Goal: Task Accomplishment & Management: Manage account settings

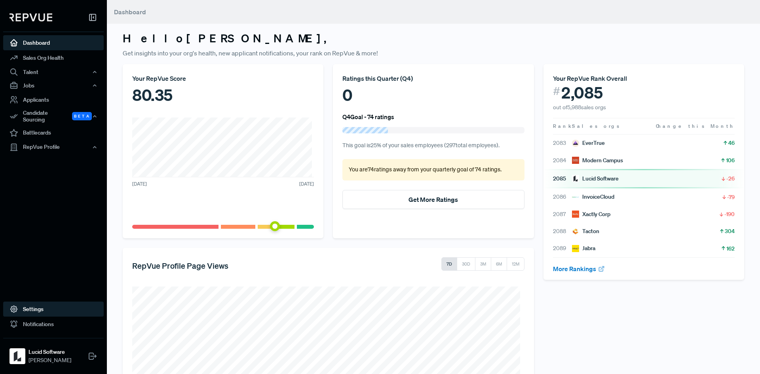
click at [42, 310] on link "Settings" at bounding box center [53, 309] width 101 height 15
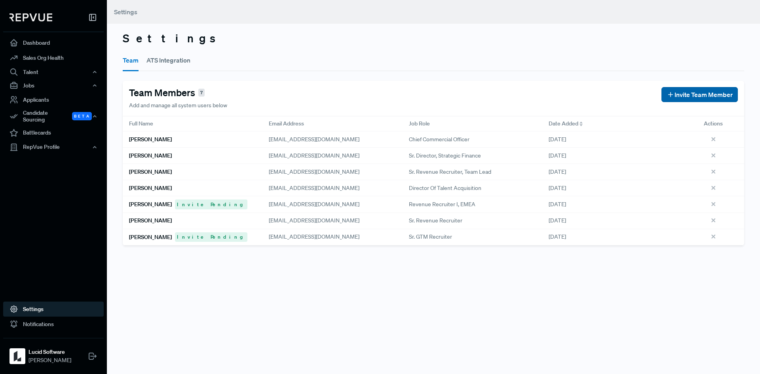
click at [691, 91] on span "Invite Team Member" at bounding box center [704, 95] width 58 height 10
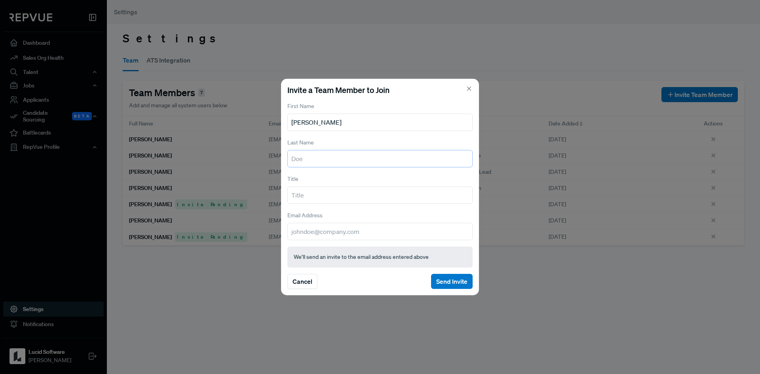
click at [329, 154] on input "text" at bounding box center [379, 158] width 185 height 17
drag, startPoint x: 359, startPoint y: 123, endPoint x: 313, endPoint y: 124, distance: 46.0
click at [313, 124] on input "[PERSON_NAME]" at bounding box center [379, 122] width 185 height 17
type input "[PERSON_NAME]"
click at [301, 157] on input "text" at bounding box center [379, 158] width 185 height 17
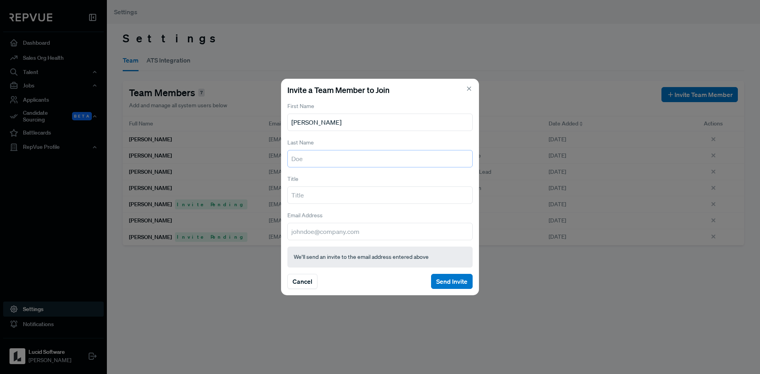
paste input "[PERSON_NAME]"
type input "[PERSON_NAME]"
click at [358, 124] on input "[PERSON_NAME]" at bounding box center [379, 122] width 185 height 17
click at [382, 164] on input "[PERSON_NAME]" at bounding box center [379, 158] width 185 height 17
click at [329, 194] on input "text" at bounding box center [379, 194] width 185 height 17
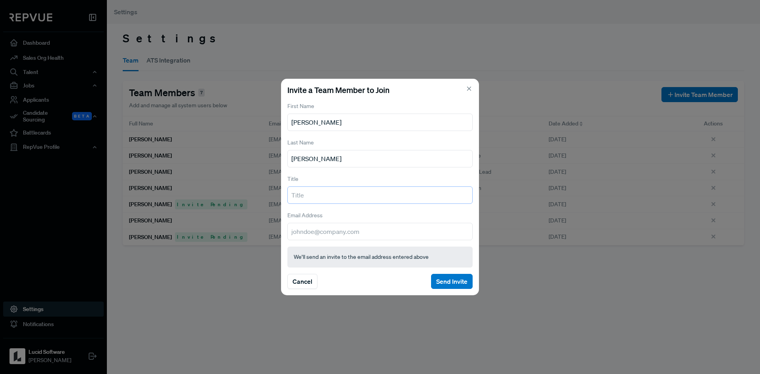
click at [349, 201] on input "text" at bounding box center [379, 194] width 185 height 17
type input "S"
paste input "[PERSON_NAME]"
type input "M"
type input "Sr. Director, Communications"
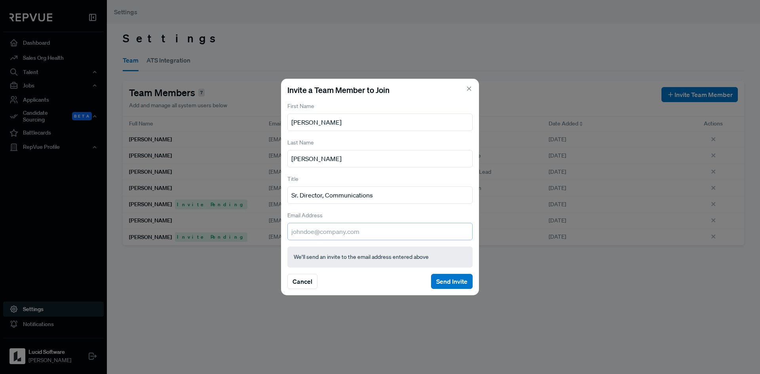
click at [389, 230] on input "email" at bounding box center [379, 231] width 185 height 17
type input "[EMAIL_ADDRESS][DOMAIN_NAME]"
click at [400, 225] on input "[EMAIL_ADDRESS][DOMAIN_NAME]" at bounding box center [379, 231] width 185 height 17
drag, startPoint x: 141, startPoint y: 72, endPoint x: 125, endPoint y: 57, distance: 21.6
drag, startPoint x: 125, startPoint y: 57, endPoint x: 421, endPoint y: 217, distance: 336.6
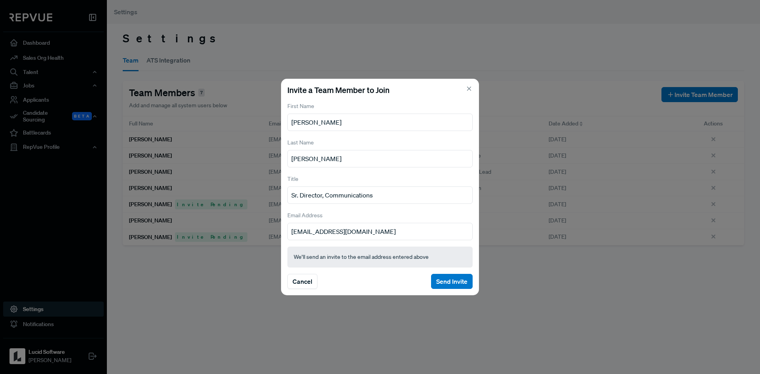
click at [421, 217] on div "Email Address [EMAIL_ADDRESS][DOMAIN_NAME]" at bounding box center [379, 225] width 185 height 30
click at [454, 278] on button "Send Invite" at bounding box center [452, 281] width 42 height 15
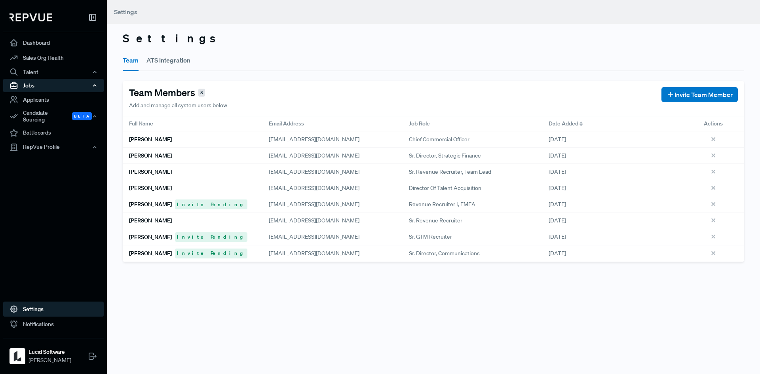
click at [51, 90] on div "Jobs" at bounding box center [53, 85] width 101 height 13
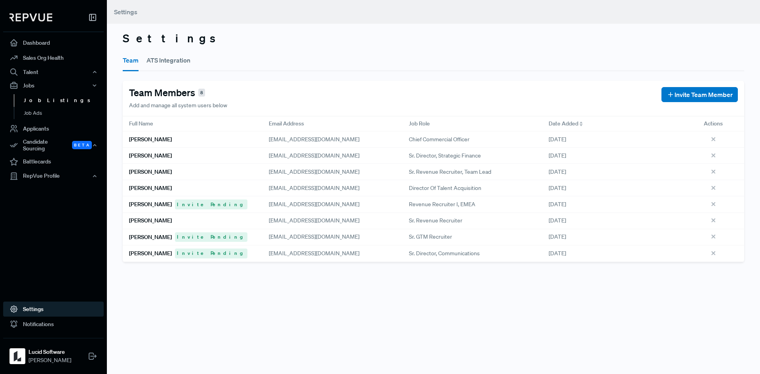
click at [39, 99] on link "Job Listings" at bounding box center [64, 100] width 101 height 13
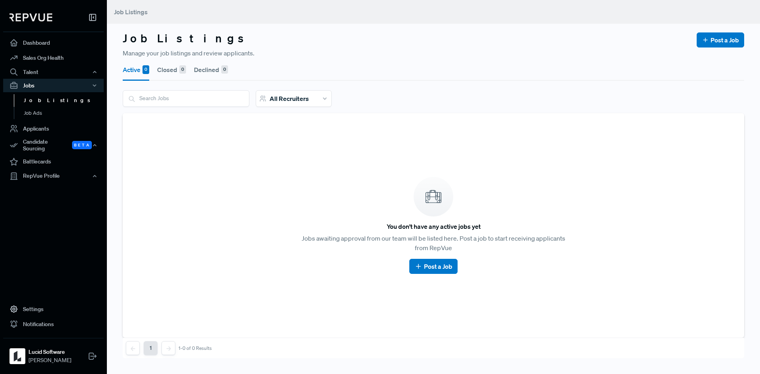
click at [244, 173] on article "You don't have any active jobs yet Jobs awaiting approval from our team will be…" at bounding box center [433, 226] width 603 height 206
click at [177, 75] on button "Closed 0" at bounding box center [171, 70] width 29 height 22
click at [220, 67] on button "Declined 0" at bounding box center [211, 70] width 34 height 22
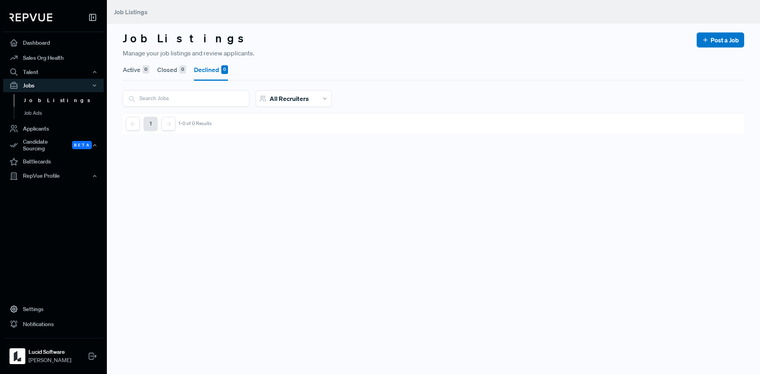
click at [135, 68] on button "Active 0" at bounding box center [136, 70] width 27 height 22
